Goal: Transaction & Acquisition: Purchase product/service

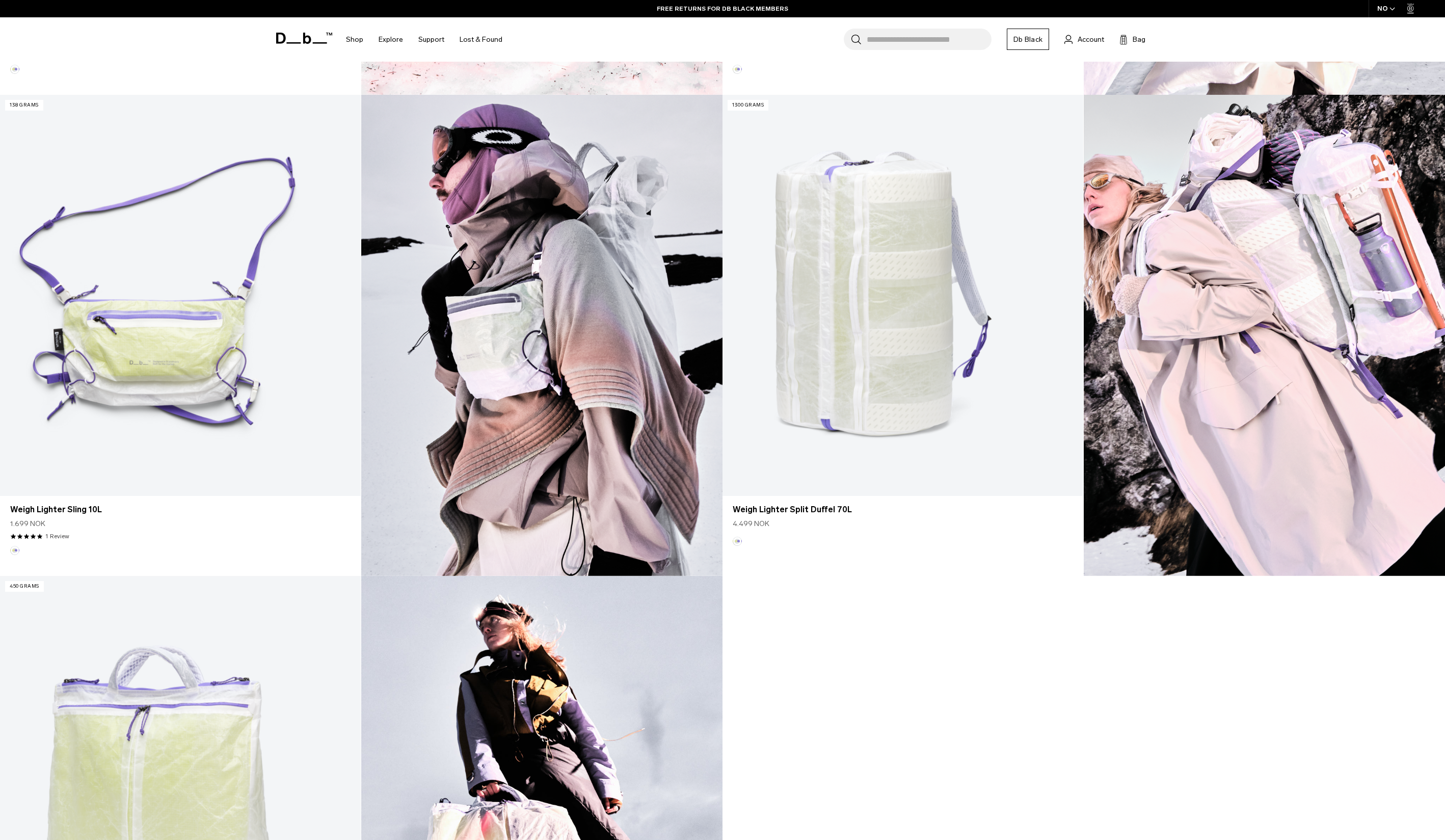
scroll to position [679, 0]
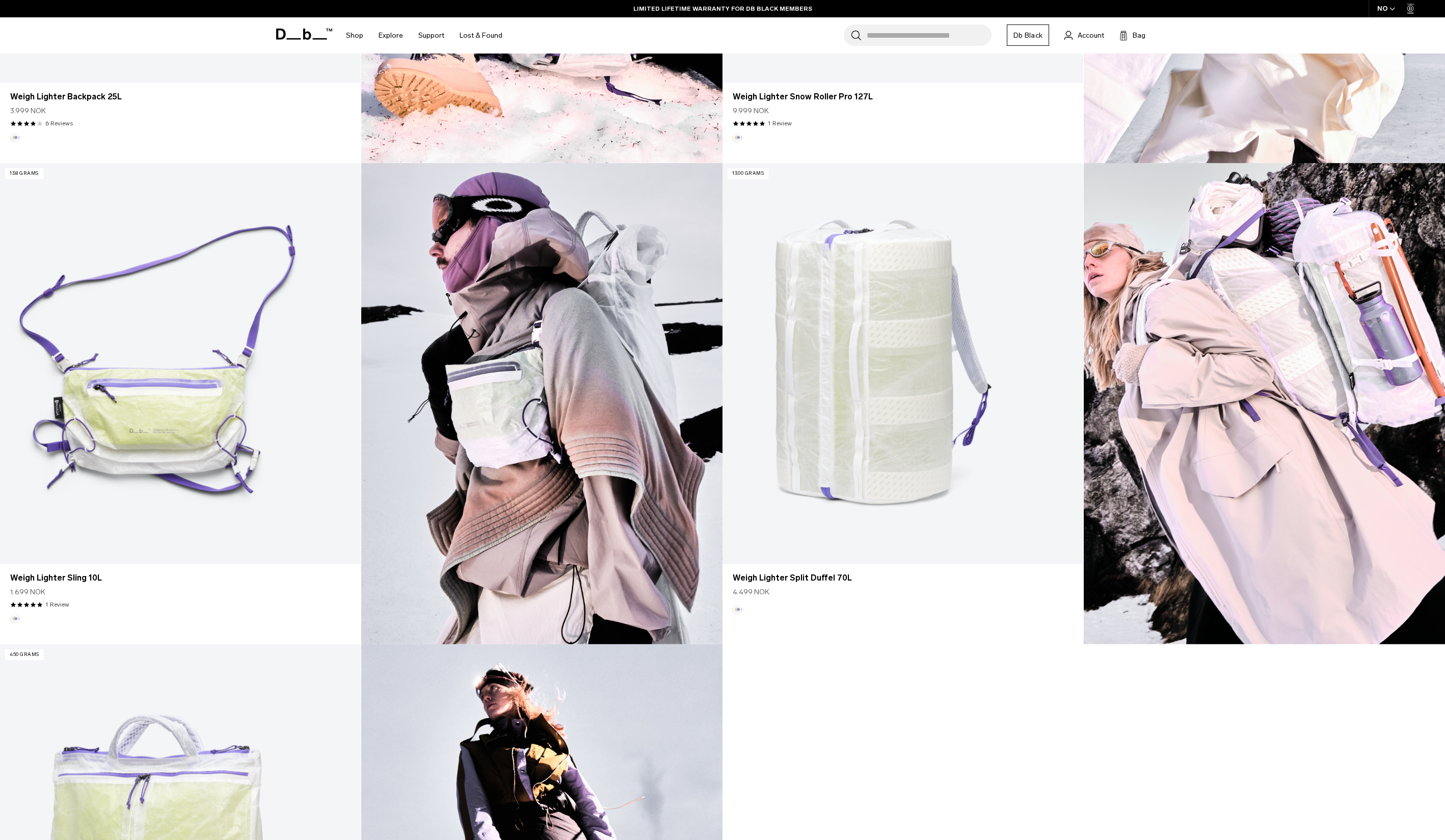
click at [1270, 304] on img at bounding box center [1264, 403] width 361 height 481
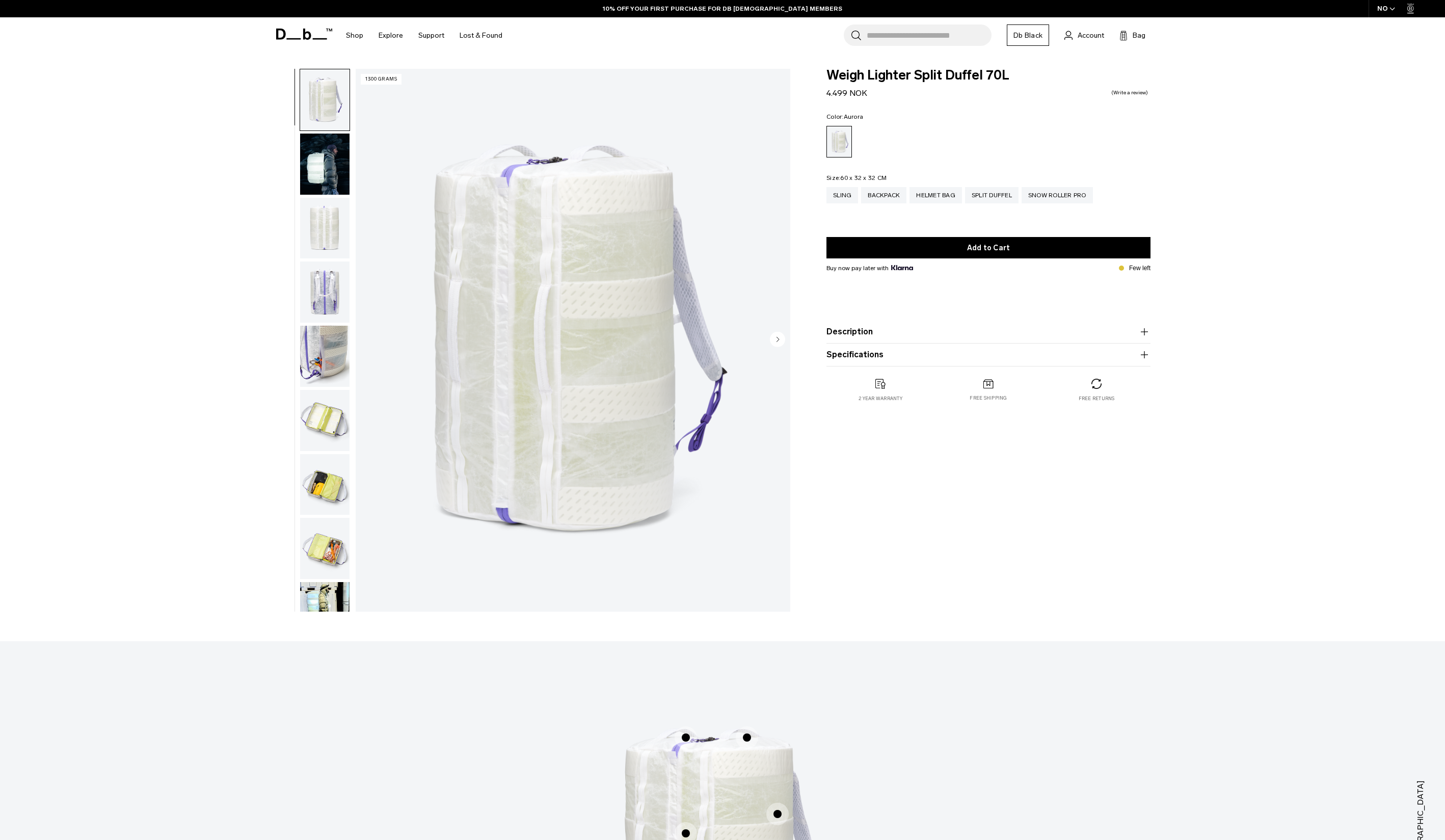
click at [333, 375] on img "button" at bounding box center [324, 356] width 50 height 61
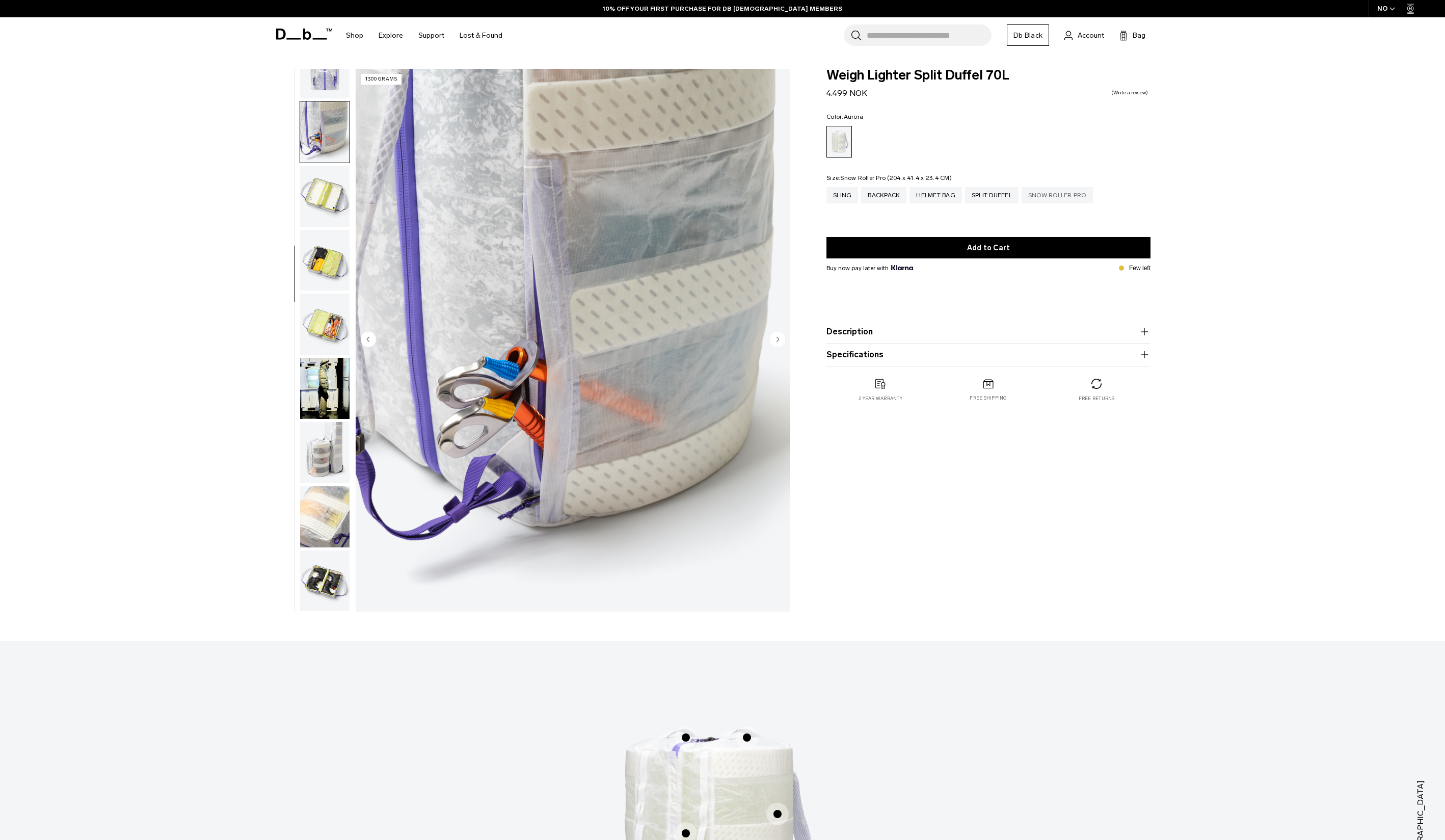
click at [1065, 191] on div "Snow Roller Pro" at bounding box center [1057, 195] width 71 height 16
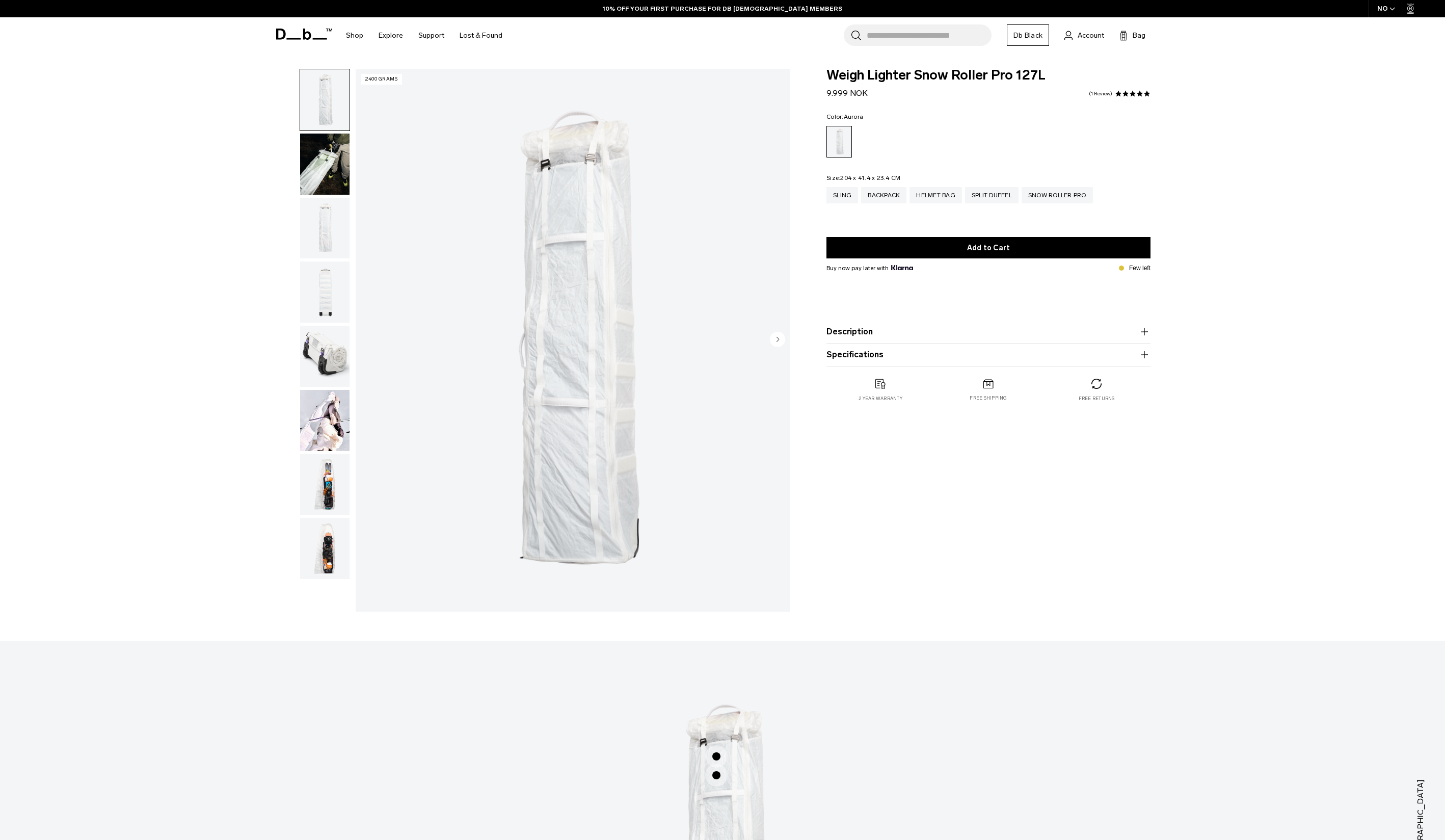
click at [316, 215] on img "button" at bounding box center [324, 228] width 50 height 61
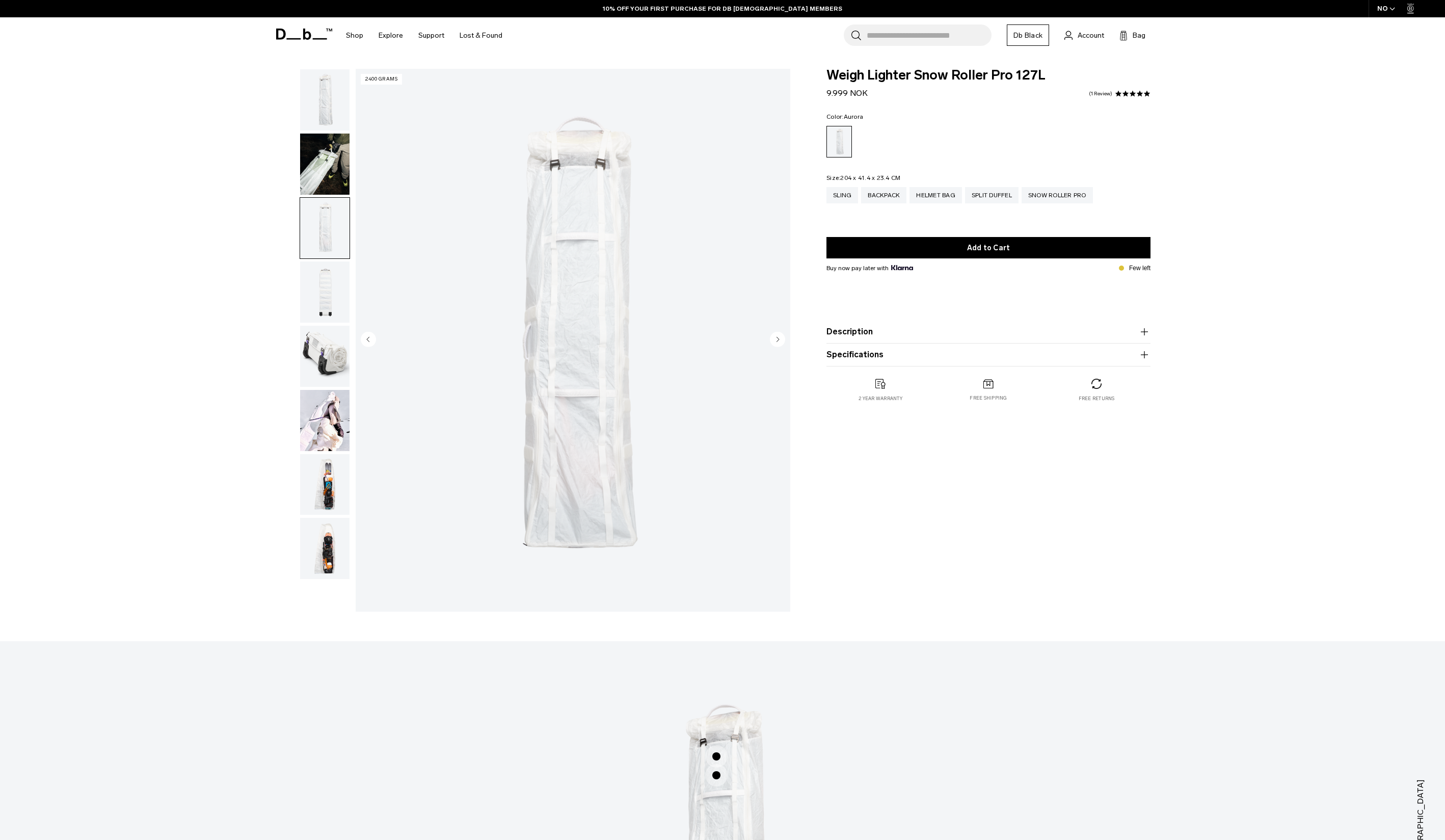
click at [324, 258] on img "button" at bounding box center [324, 228] width 50 height 61
click at [324, 286] on img "button" at bounding box center [324, 292] width 50 height 61
click at [326, 333] on img "button" at bounding box center [324, 356] width 50 height 61
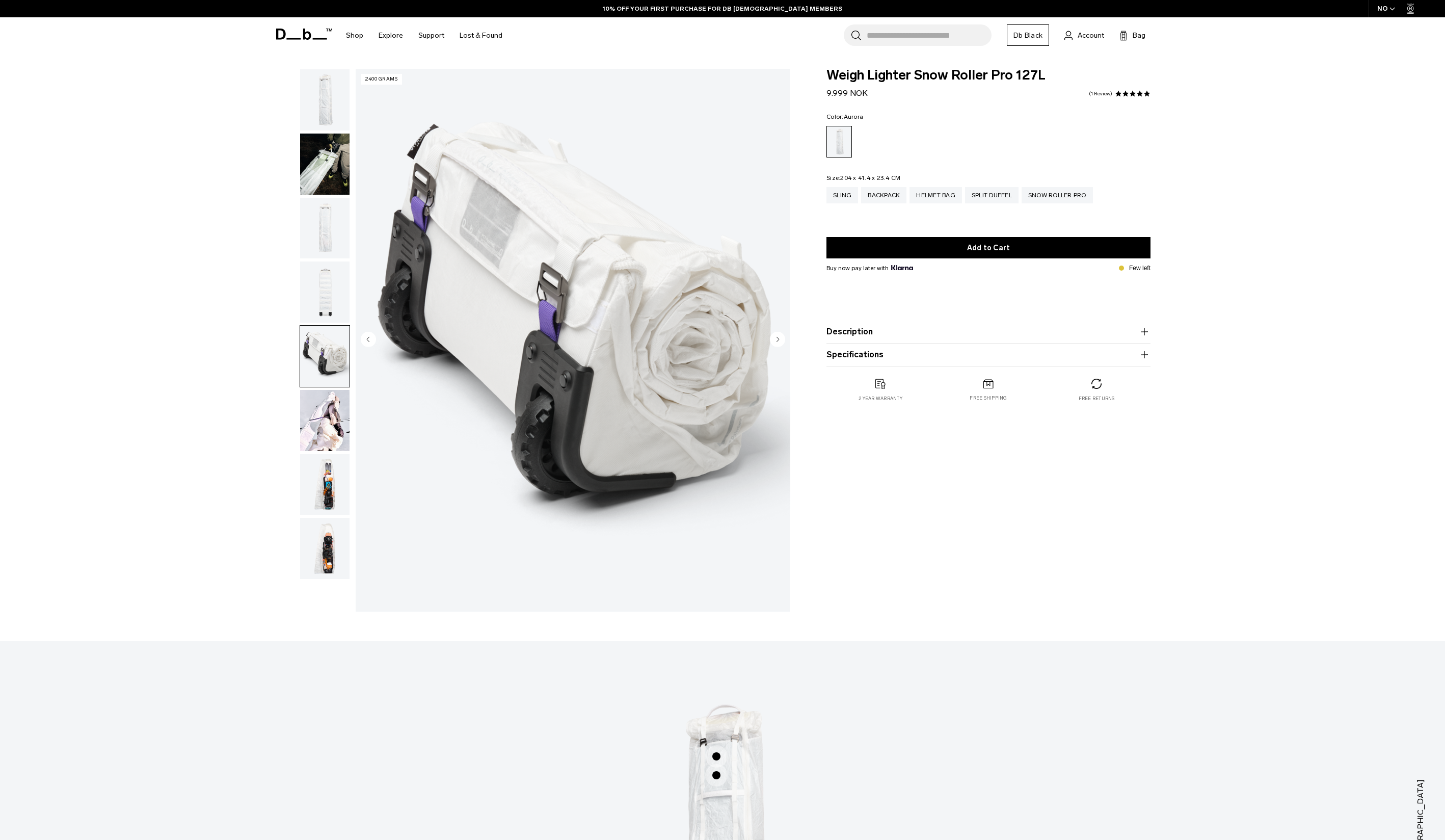
click at [328, 357] on img "button" at bounding box center [324, 356] width 50 height 61
